Goal: Task Accomplishment & Management: Manage account settings

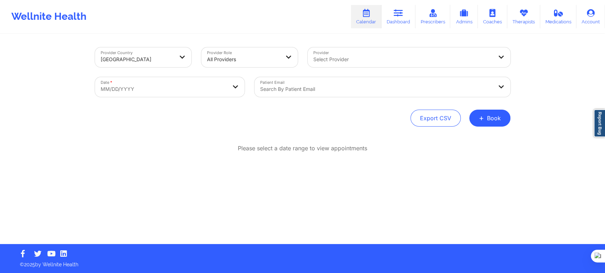
click at [209, 61] on div at bounding box center [243, 59] width 73 height 8
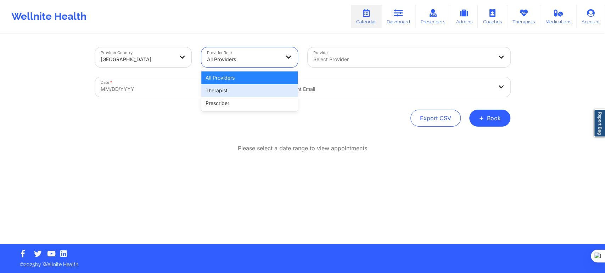
drag, startPoint x: 226, startPoint y: 92, endPoint x: 304, endPoint y: 64, distance: 83.4
click at [226, 92] on div "Therapist" at bounding box center [249, 90] width 96 height 13
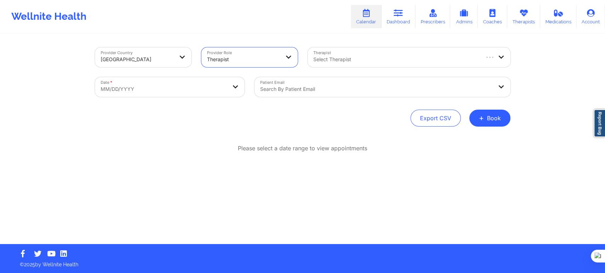
click at [333, 58] on div at bounding box center [395, 59] width 165 height 8
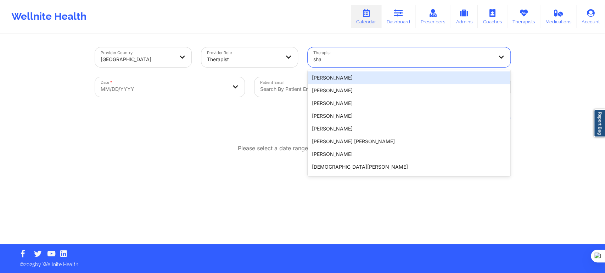
type input "sha"
click at [541, 118] on div "Provider Country United States Provider Role Therapist Therapist 20 results ava…" at bounding box center [302, 122] width 605 height 244
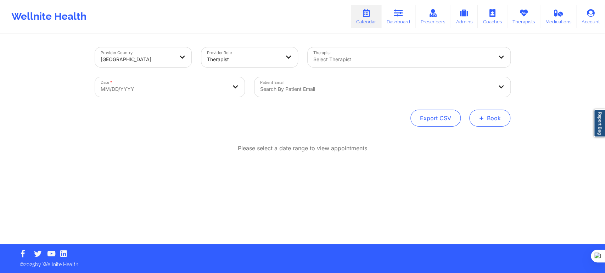
click at [486, 125] on button "+ Book" at bounding box center [489, 118] width 41 height 17
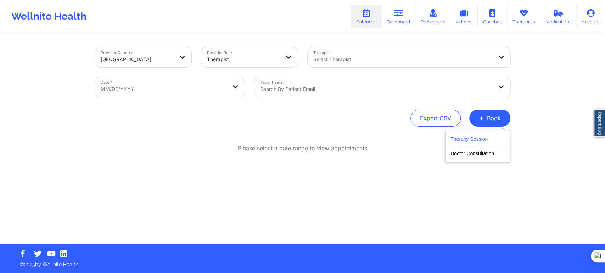
click at [459, 141] on button "Therapy Session" at bounding box center [477, 141] width 54 height 12
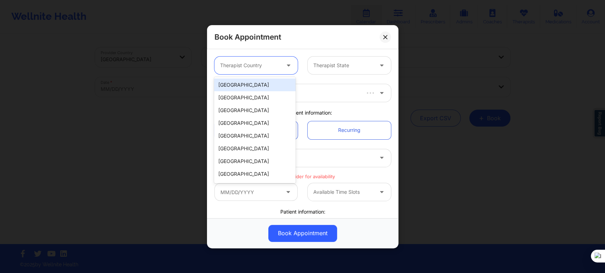
click at [259, 61] on div at bounding box center [250, 65] width 60 height 8
click at [259, 87] on div "[GEOGRAPHIC_DATA]" at bounding box center [254, 85] width 81 height 13
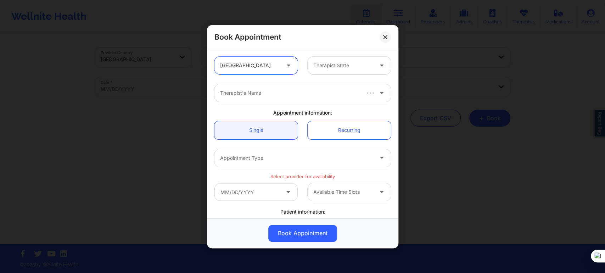
click at [314, 70] on div "Therapist State" at bounding box center [340, 66] width 66 height 18
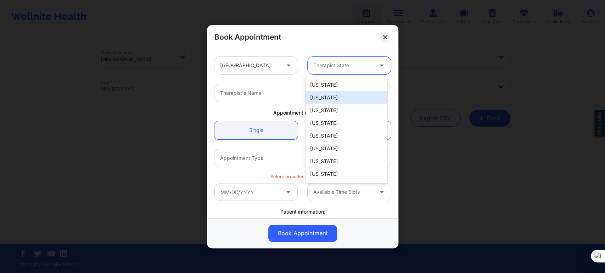
type input "b"
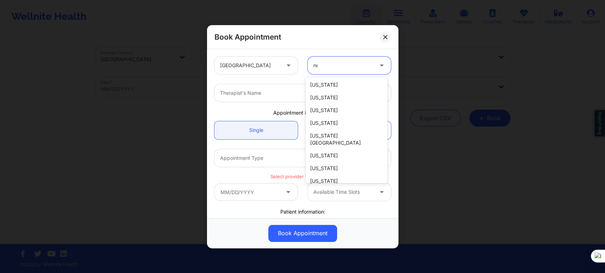
type input "new"
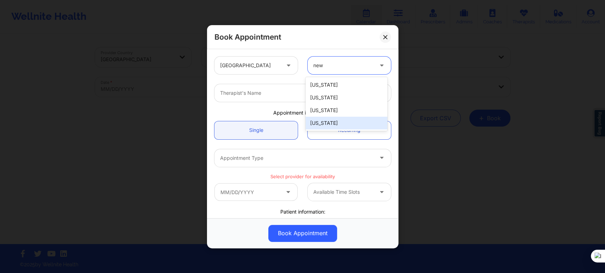
click at [327, 127] on div "[US_STATE]" at bounding box center [345, 123] width 81 height 13
click at [278, 99] on div "Therapist's Name" at bounding box center [293, 93] width 159 height 18
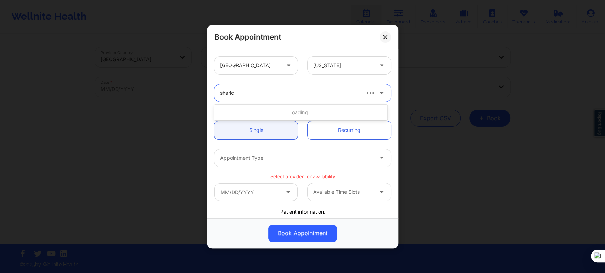
type input "[PERSON_NAME]"
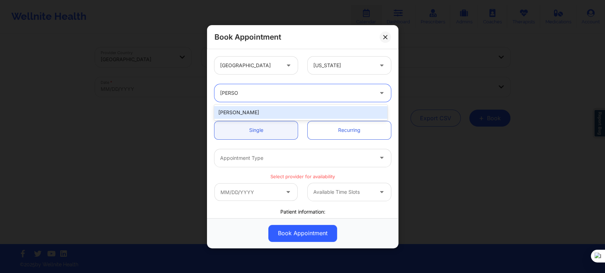
click at [283, 110] on div "[PERSON_NAME]" at bounding box center [300, 112] width 173 height 13
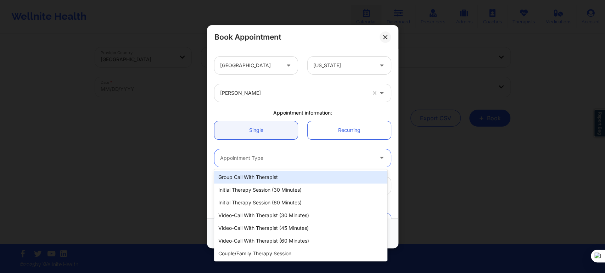
click at [259, 163] on div "Appointment Type" at bounding box center [293, 158] width 159 height 18
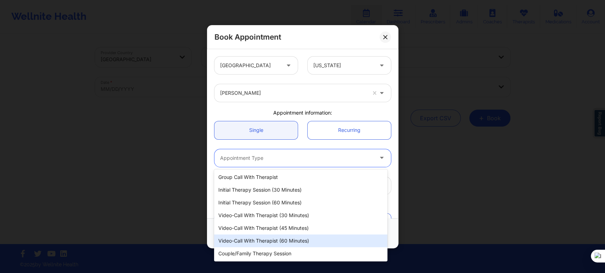
click at [282, 241] on div "Video-Call with Therapist (60 minutes)" at bounding box center [300, 241] width 173 height 13
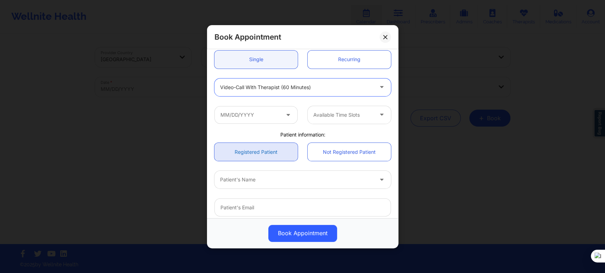
scroll to position [79, 0]
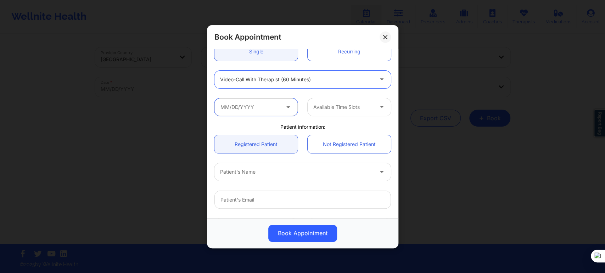
click at [255, 104] on input "text" at bounding box center [255, 107] width 83 height 18
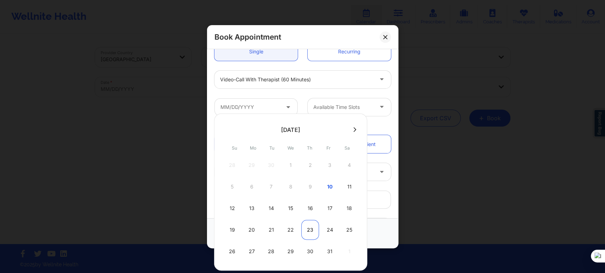
click at [312, 231] on div "23" at bounding box center [310, 230] width 18 height 20
type input "10/23/2025"
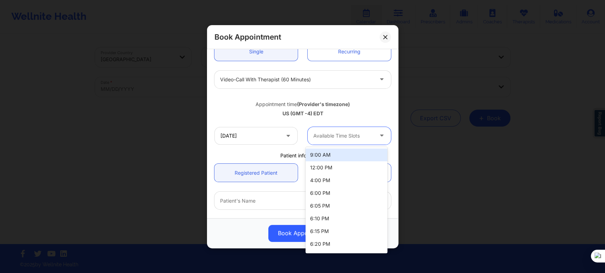
click at [314, 134] on div at bounding box center [343, 136] width 60 height 8
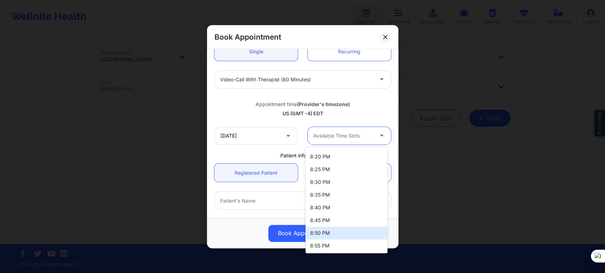
scroll to position [406, 0]
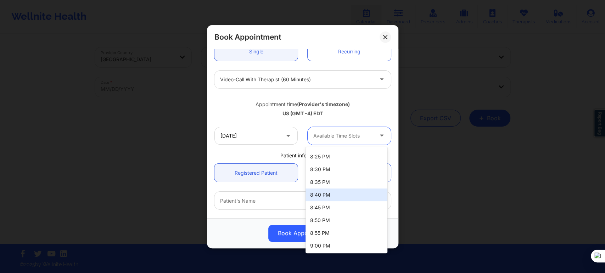
click at [234, 112] on div "US (GMT -4) EDT" at bounding box center [302, 113] width 176 height 7
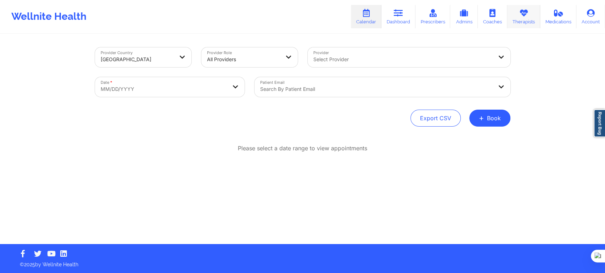
click at [527, 15] on icon at bounding box center [522, 13] width 9 height 8
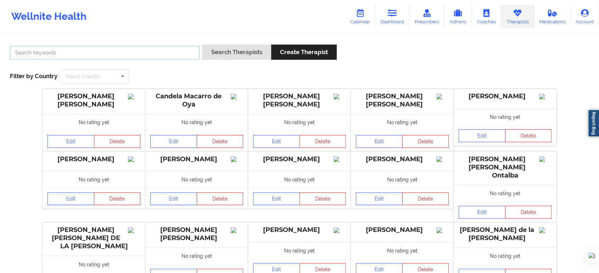
click at [107, 56] on input "text" at bounding box center [104, 52] width 189 height 13
type input "[PERSON_NAME]"
click at [202, 45] on button "Search Therapists" at bounding box center [236, 52] width 69 height 15
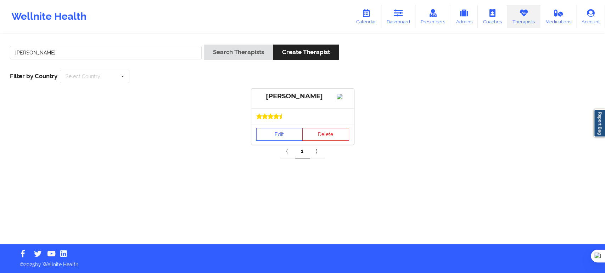
click at [221, 143] on div "[PERSON_NAME] Edit Delete" at bounding box center [302, 117] width 600 height 56
click at [279, 141] on link "Edit" at bounding box center [279, 134] width 47 height 13
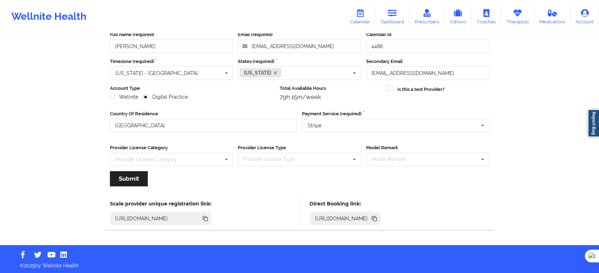
scroll to position [44, 0]
